Goal: Use online tool/utility: Utilize a website feature to perform a specific function

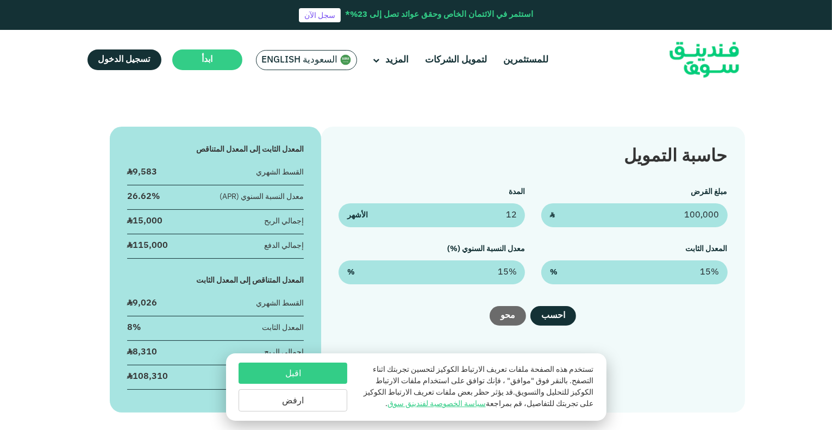
scroll to position [130, 0]
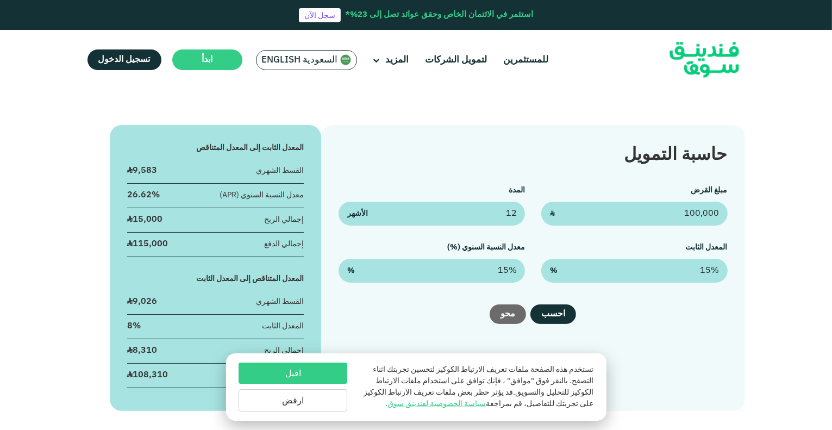
click at [321, 376] on button "اقبل" at bounding box center [292, 372] width 109 height 21
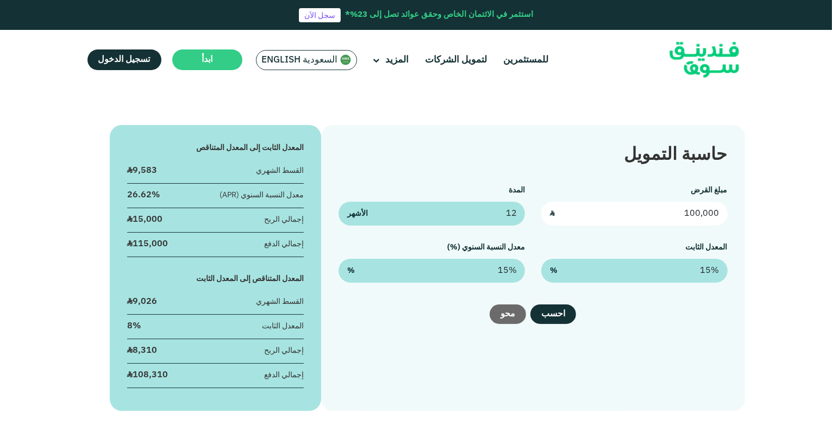
click at [661, 219] on input "100,000" at bounding box center [634, 214] width 186 height 24
type input "60,000"
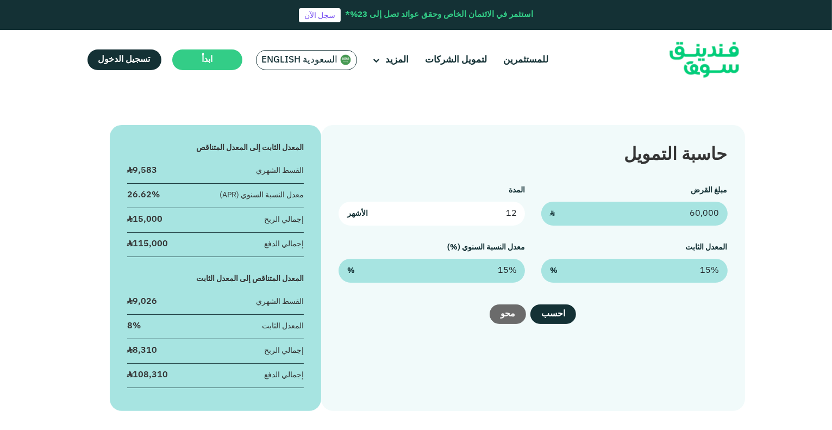
click at [485, 210] on input "12" at bounding box center [431, 214] width 186 height 24
type input "6"
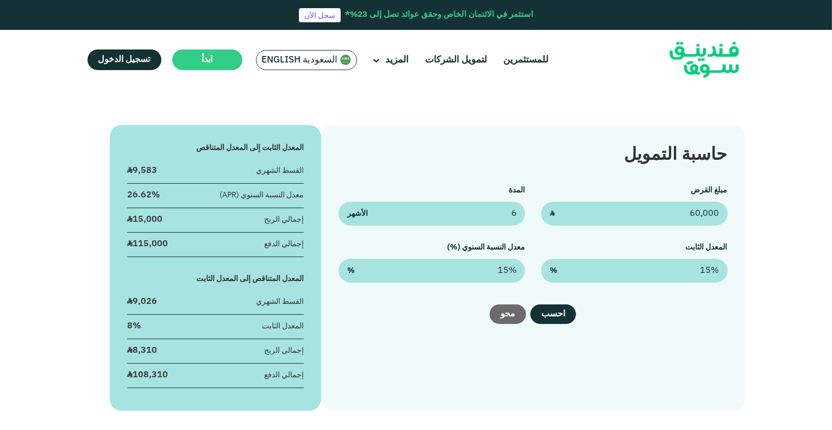
click at [625, 325] on div "حاسبة التمويل مبلغ القرض 60,000 ʢ المدة 6 الأشهر المعدل الثابت 15% % معدل النسب…" at bounding box center [532, 268] width 423 height 286
click at [555, 312] on button "احسب" at bounding box center [553, 314] width 46 height 20
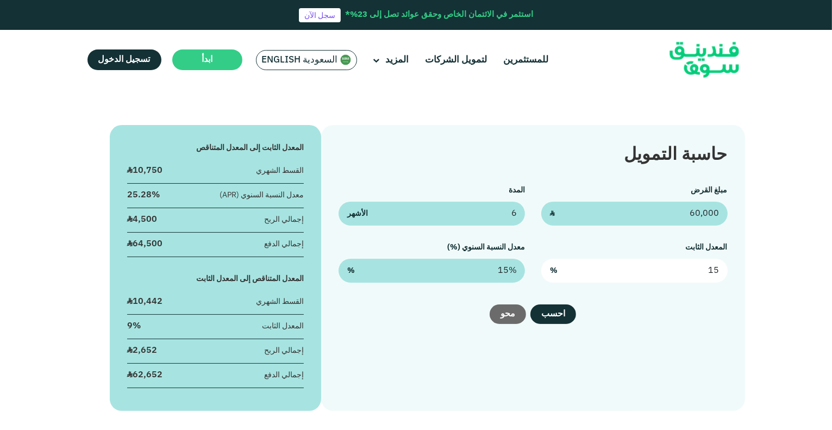
click at [703, 271] on input "15" at bounding box center [634, 271] width 186 height 24
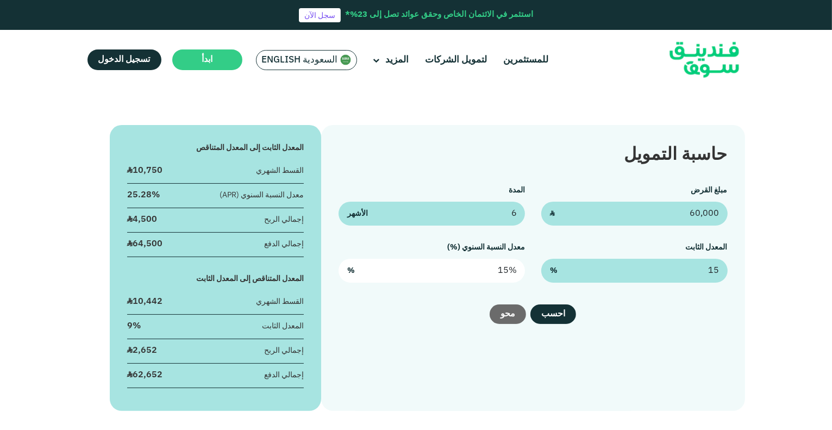
type input "15%"
click at [498, 272] on input "15" at bounding box center [431, 271] width 186 height 24
type input "15%"
click at [644, 315] on div "احسب محو" at bounding box center [532, 314] width 388 height 20
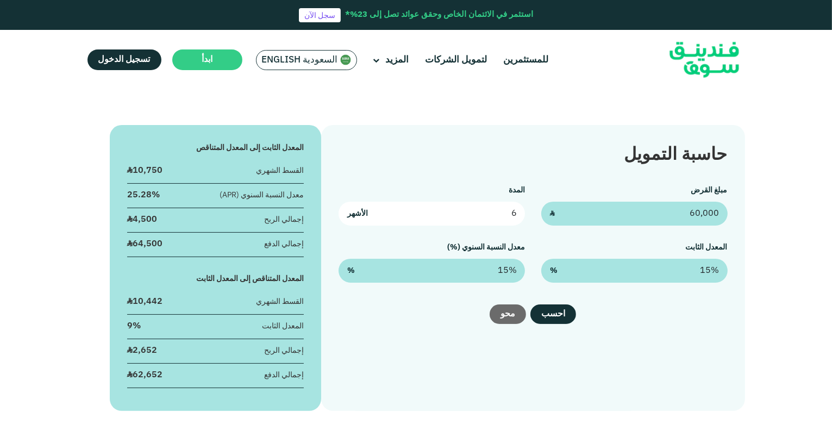
click at [498, 210] on input "6" at bounding box center [431, 214] width 186 height 24
click at [494, 210] on input "6" at bounding box center [431, 214] width 186 height 24
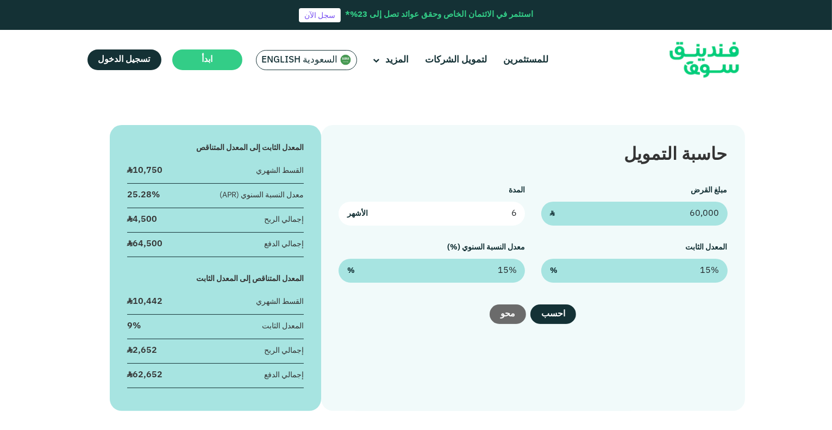
click at [494, 210] on input "6" at bounding box center [431, 214] width 186 height 24
type input "12"
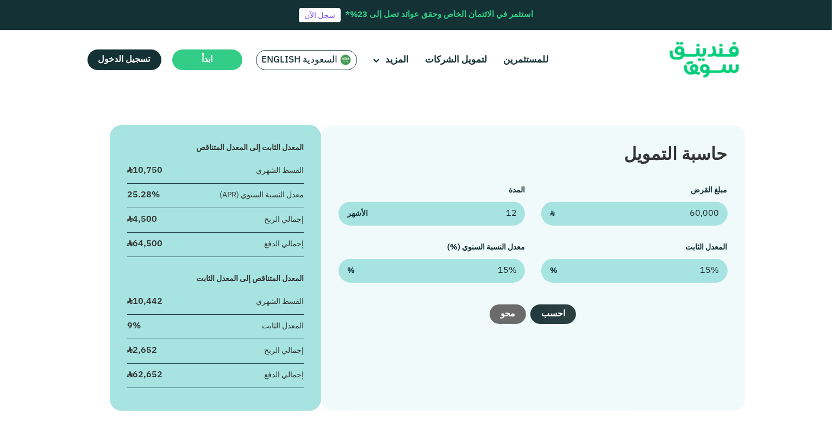
click at [558, 316] on button "احسب" at bounding box center [553, 314] width 46 height 20
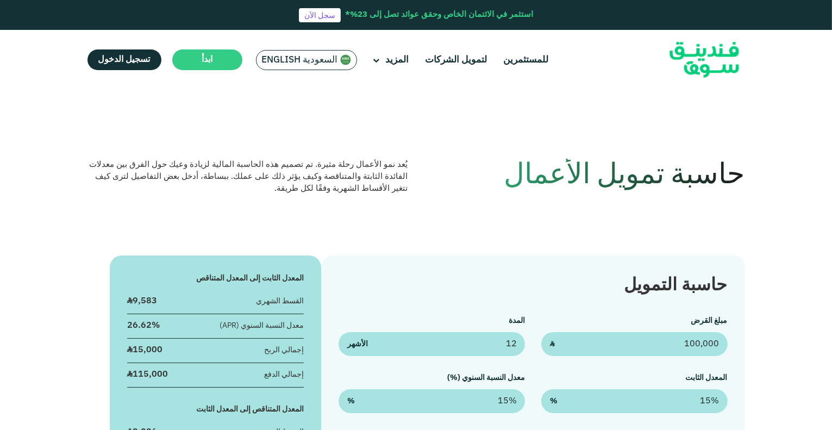
scroll to position [376, 0]
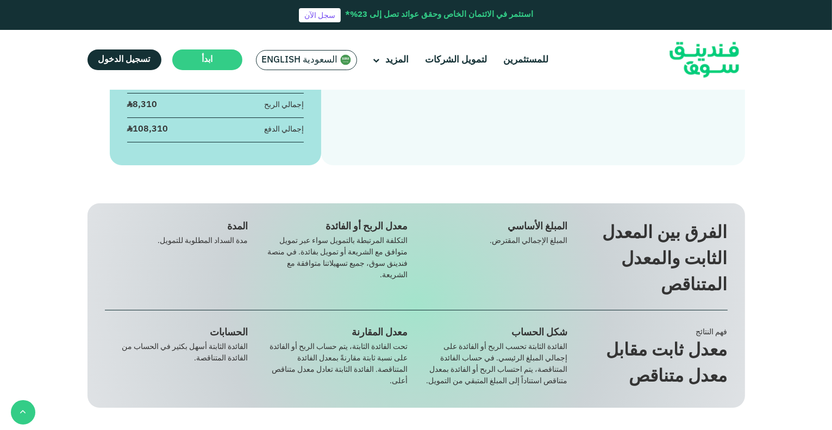
click at [392, 248] on div "التكلفة المرتبطة بالتمويل سواء عبر تمويل متوافق مع الشريعة أو تمويل بفائدة. في …" at bounding box center [336, 258] width 143 height 46
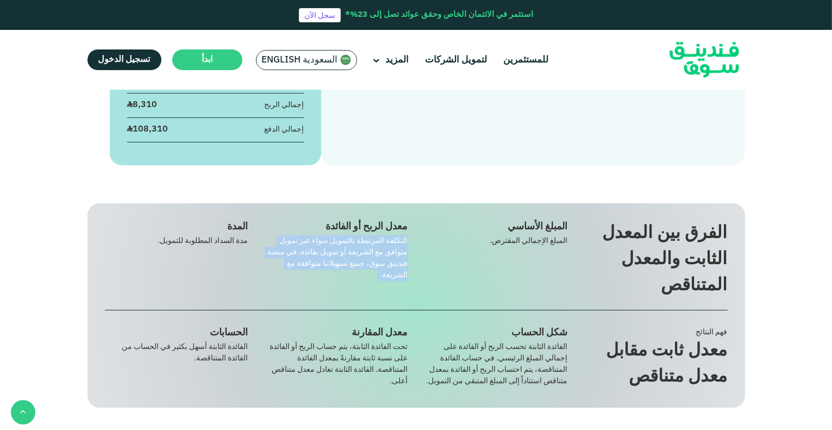
click at [392, 248] on div "التكلفة المرتبطة بالتمويل سواء عبر تمويل متوافق مع الشريعة أو تمويل بفائدة. في …" at bounding box center [336, 258] width 143 height 46
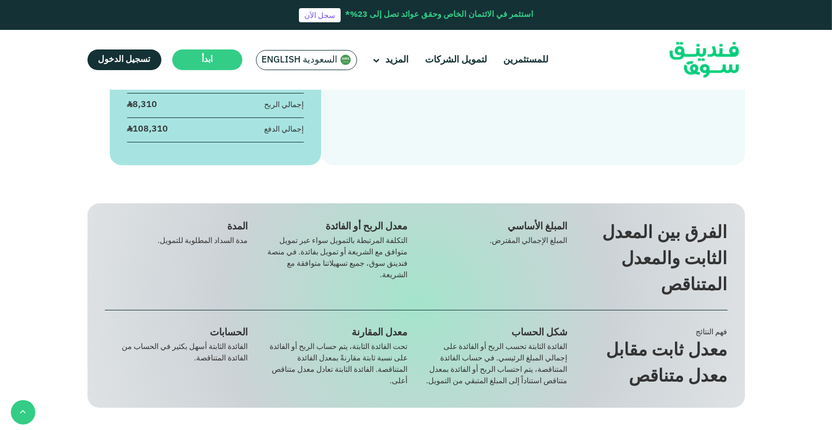
click at [368, 347] on div "تحت الفائدة الثابتة، يتم حساب الربح أو الفائدة على نسبة ثابتة مقارنةً بمعدل الف…" at bounding box center [336, 364] width 143 height 46
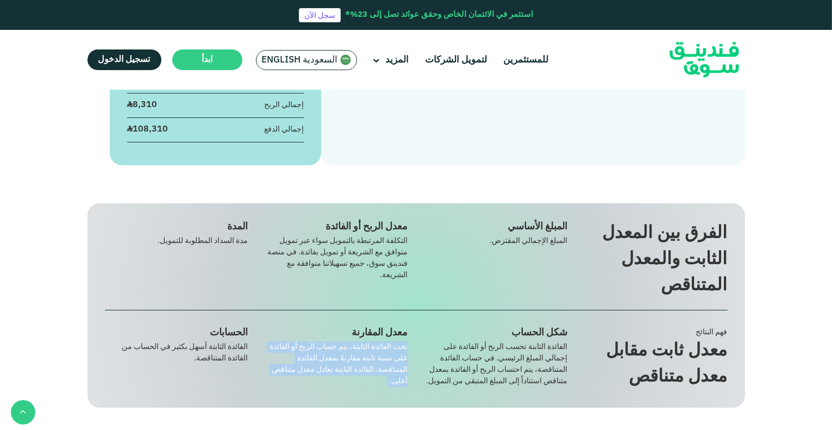
click at [368, 347] on div "تحت الفائدة الثابتة، يتم حساب الربح أو الفائدة على نسبة ثابتة مقارنةً بمعدل الف…" at bounding box center [336, 364] width 143 height 46
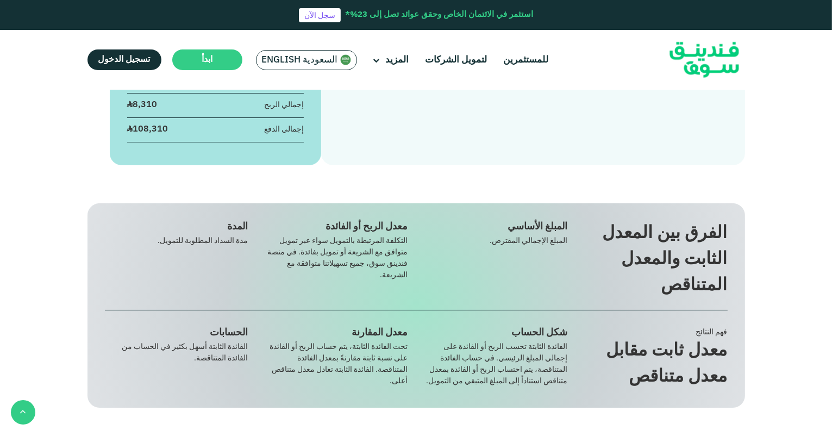
click at [259, 299] on div "الفرق بين المعدل الثابت والمعدل المتناقص المبلغ الأساسي المبلغ الإجمالي المقترض…" at bounding box center [415, 305] width 657 height 204
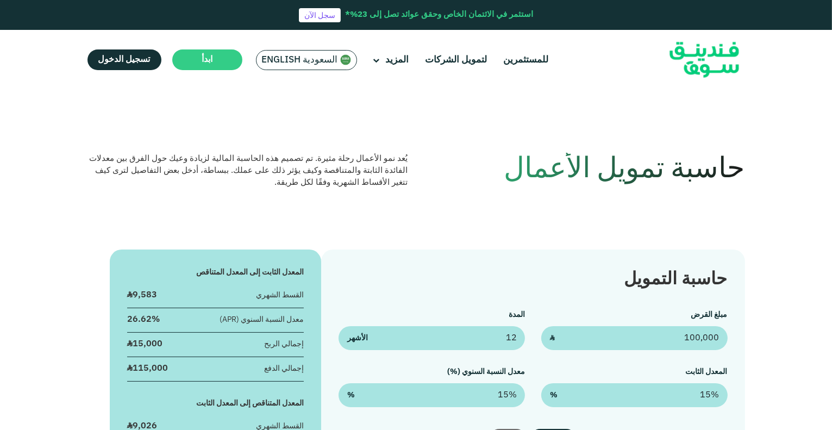
scroll to position [0, 0]
